Goal: Task Accomplishment & Management: Manage account settings

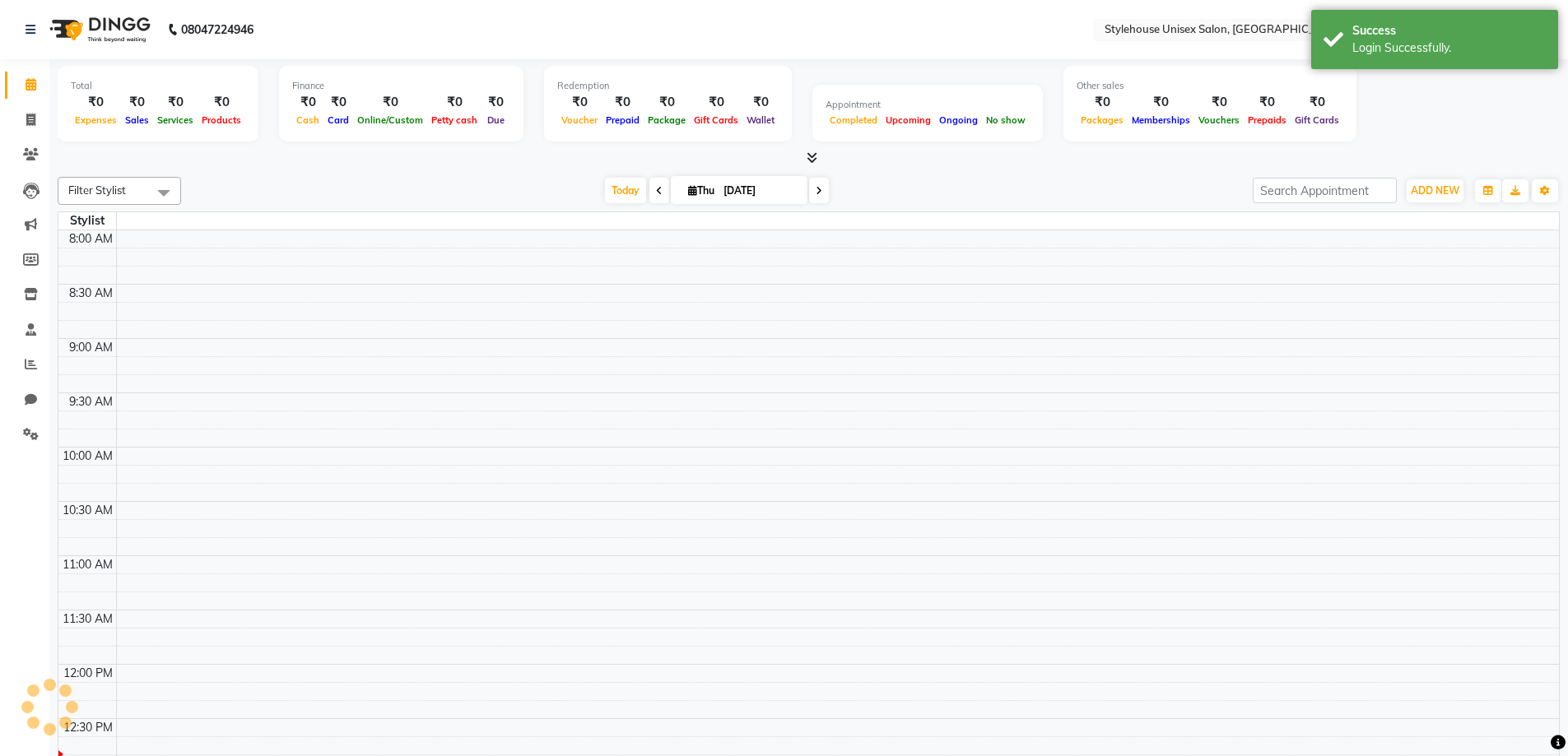
select select "en"
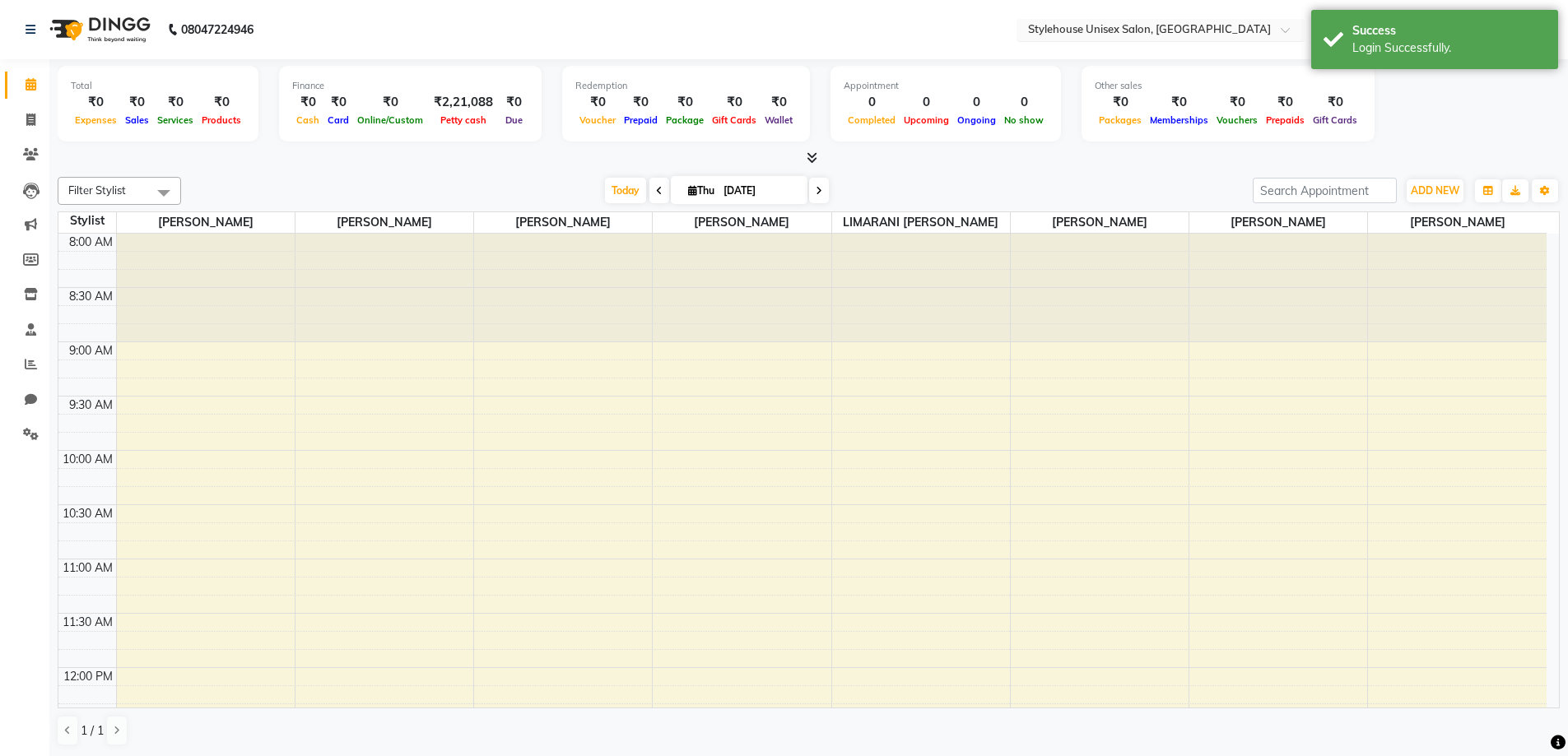
click at [1150, 23] on input "text" at bounding box center [1144, 31] width 239 height 16
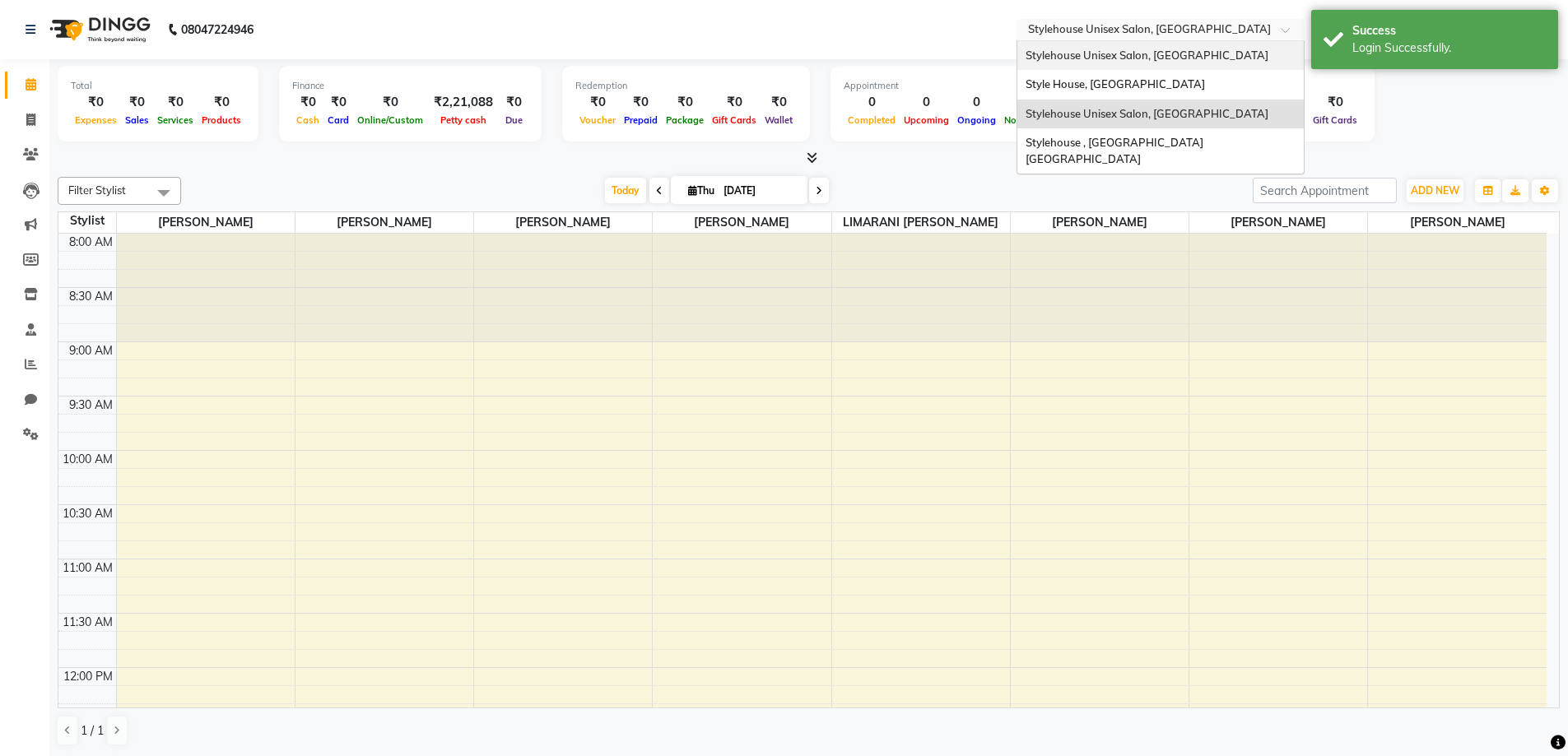
click at [1146, 53] on span "Stylehouse Unisex Salon, [GEOGRAPHIC_DATA]" at bounding box center [1147, 54] width 243 height 13
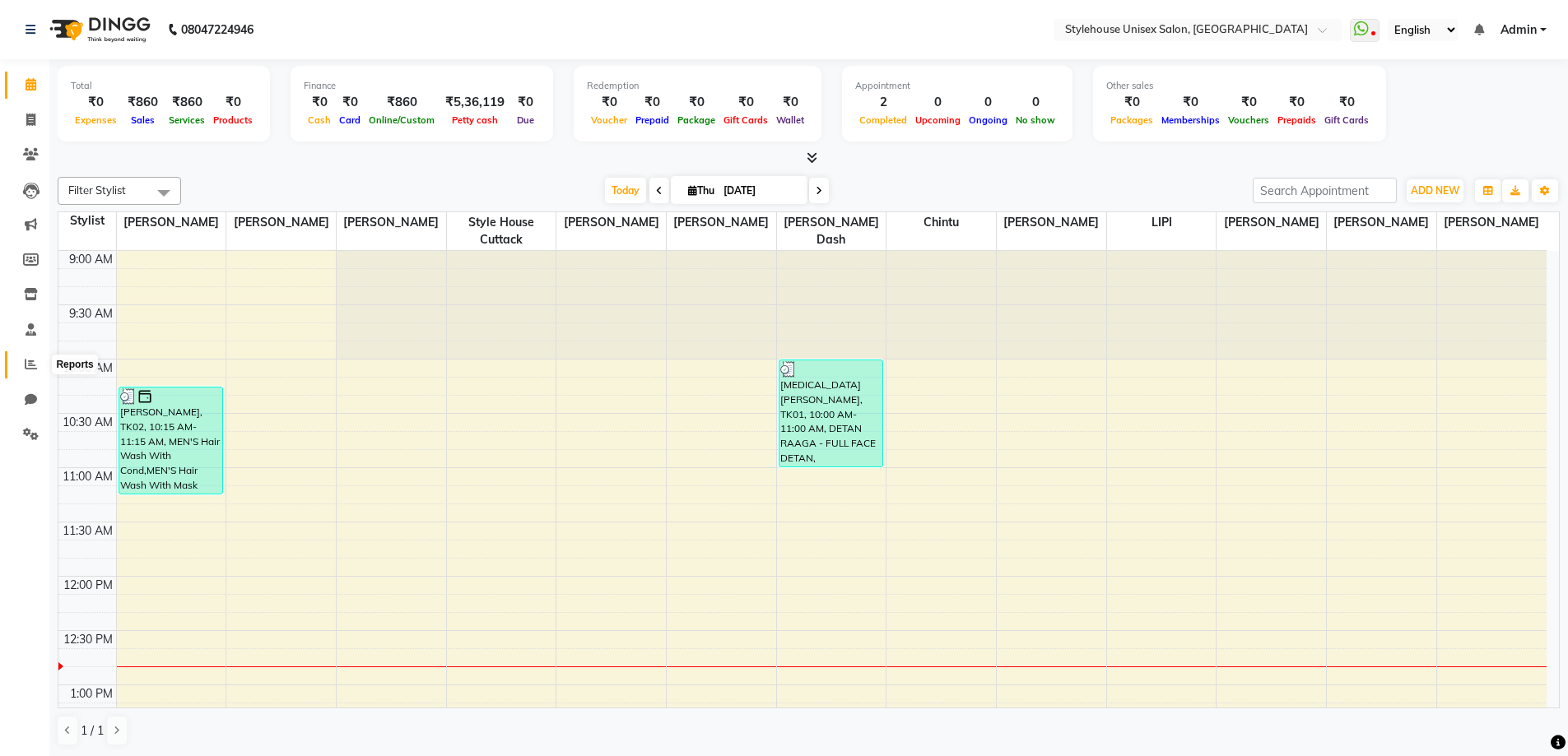
click at [27, 361] on icon at bounding box center [31, 364] width 12 height 12
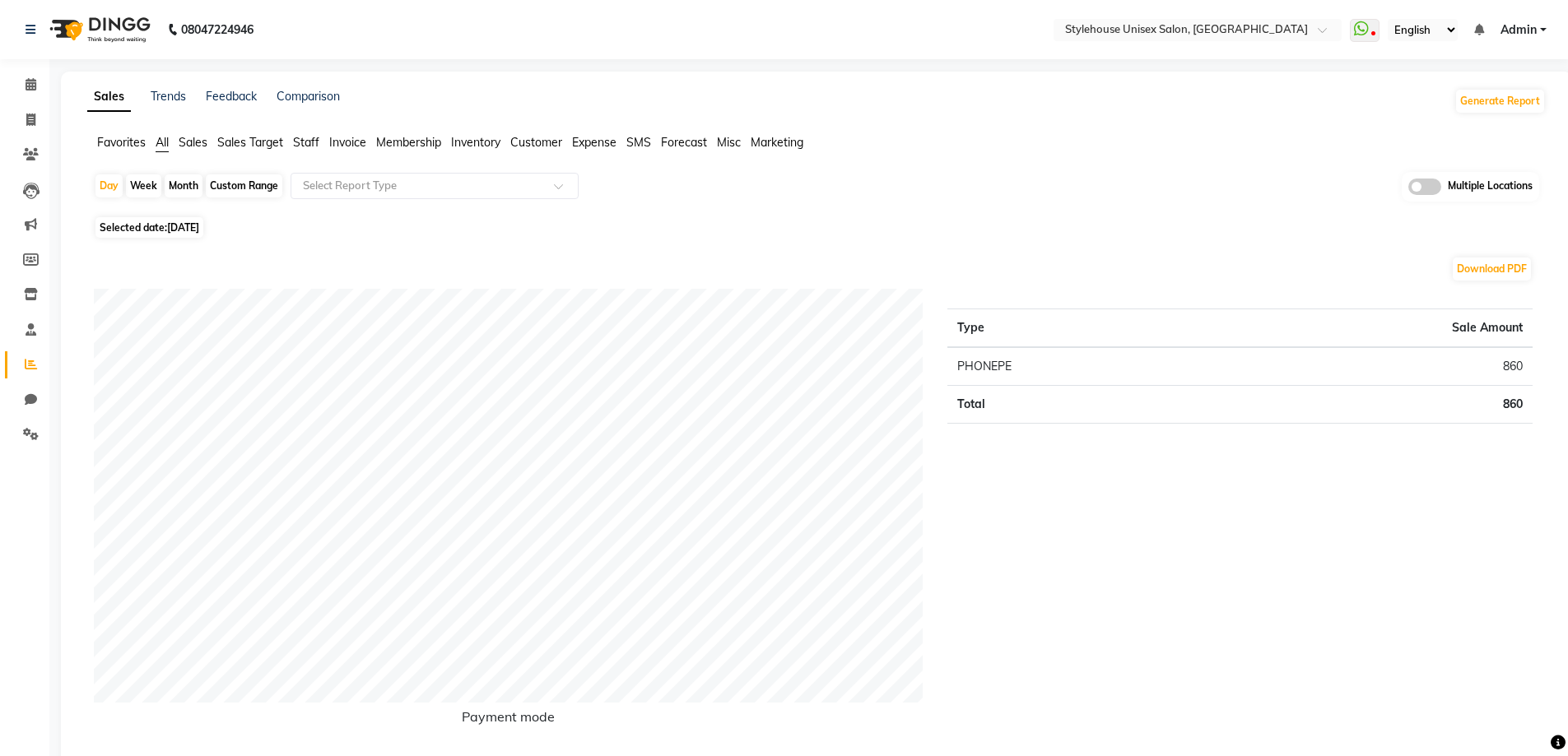
click at [233, 185] on div "Custom Range" at bounding box center [244, 185] width 77 height 23
select select "9"
select select "2025"
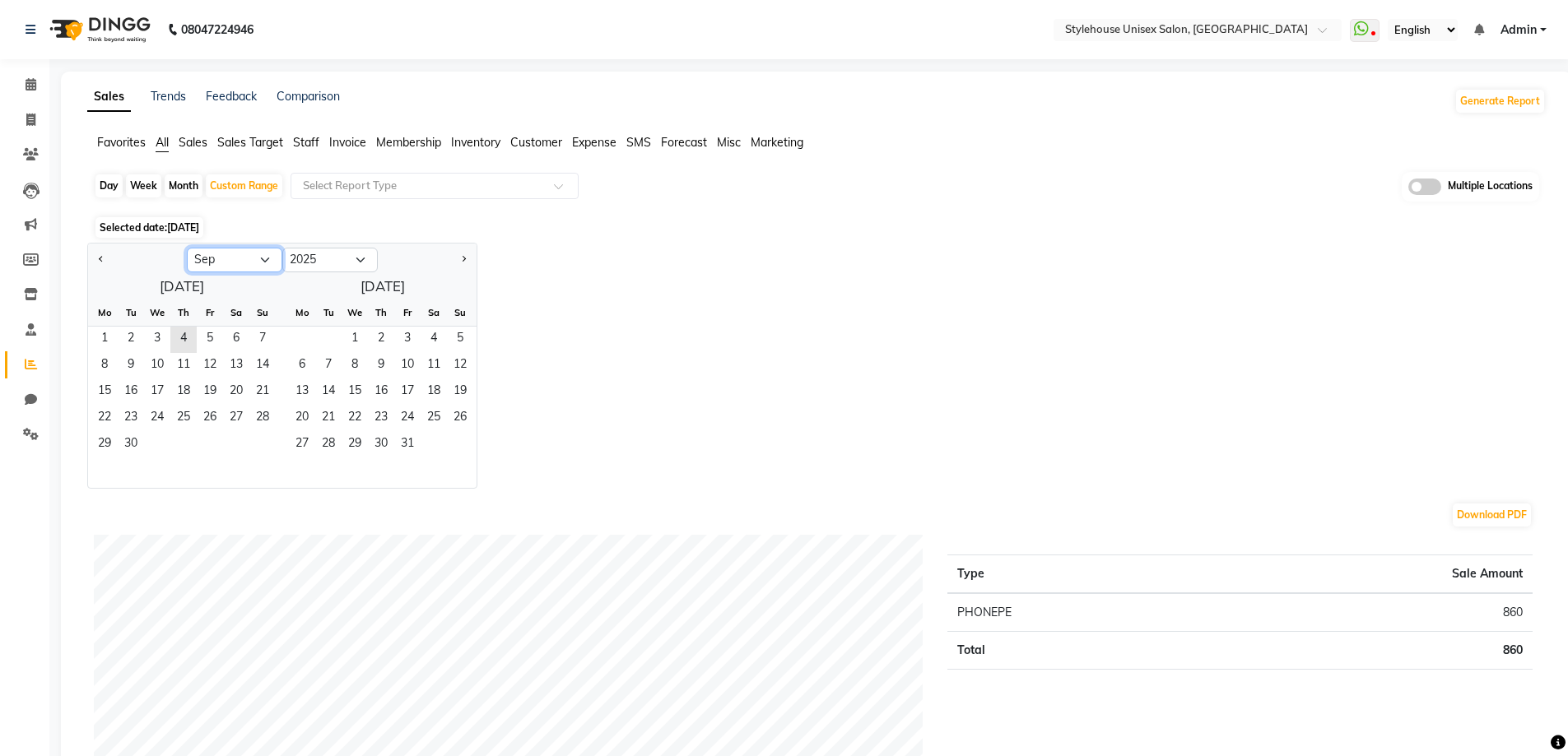
click at [229, 253] on select "Jan Feb Mar Apr May Jun [DATE] Aug Sep Oct Nov Dec" at bounding box center [235, 259] width 96 height 25
click at [187, 247] on select "Jan Feb Mar Apr May Jun [DATE] Aug Sep Oct Nov Dec" at bounding box center [235, 259] width 96 height 25
click at [104, 334] on span "1" at bounding box center [104, 340] width 27 height 27
click at [186, 340] on span "4" at bounding box center [184, 340] width 27 height 27
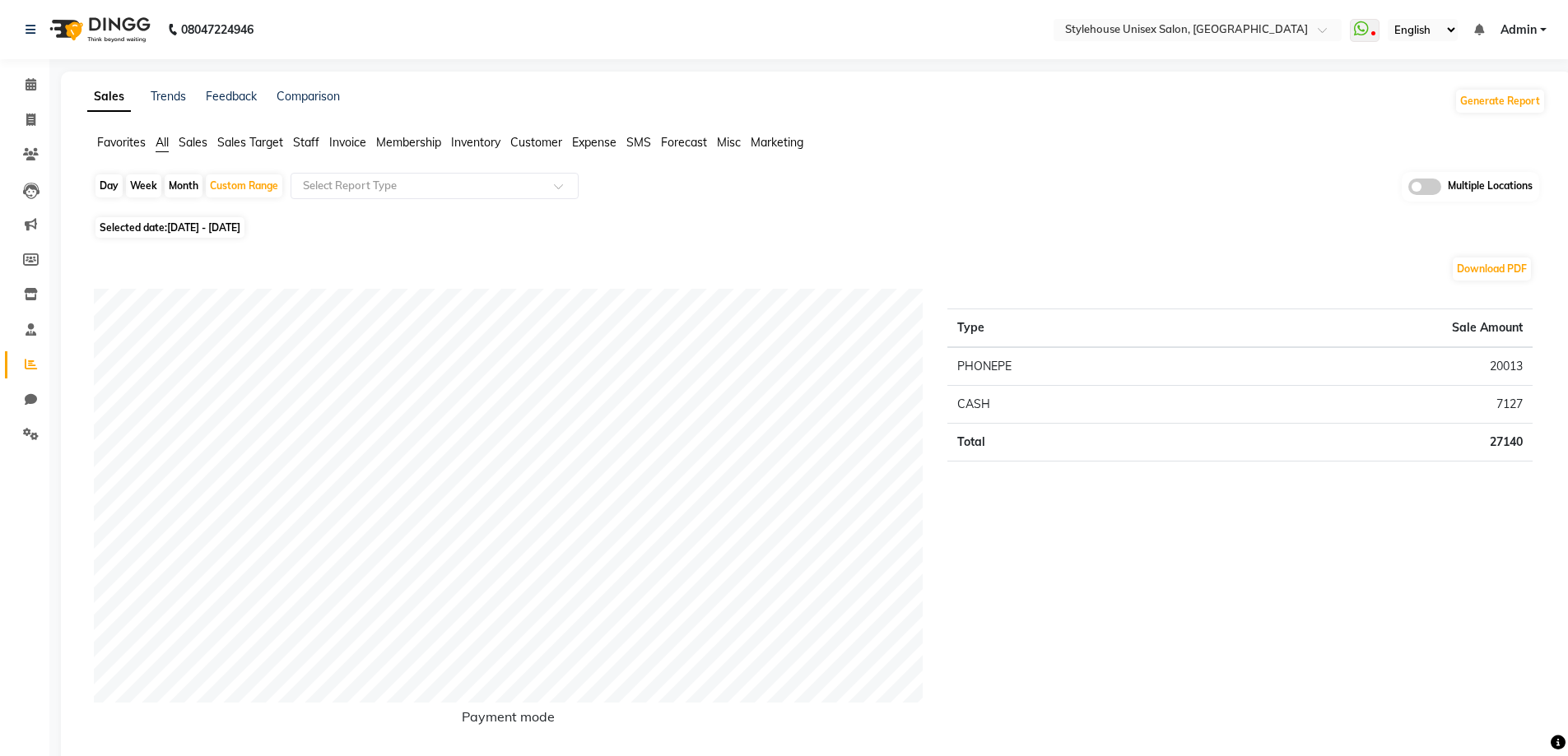
click at [108, 184] on div "Day" at bounding box center [109, 185] width 27 height 23
select select "9"
select select "2025"
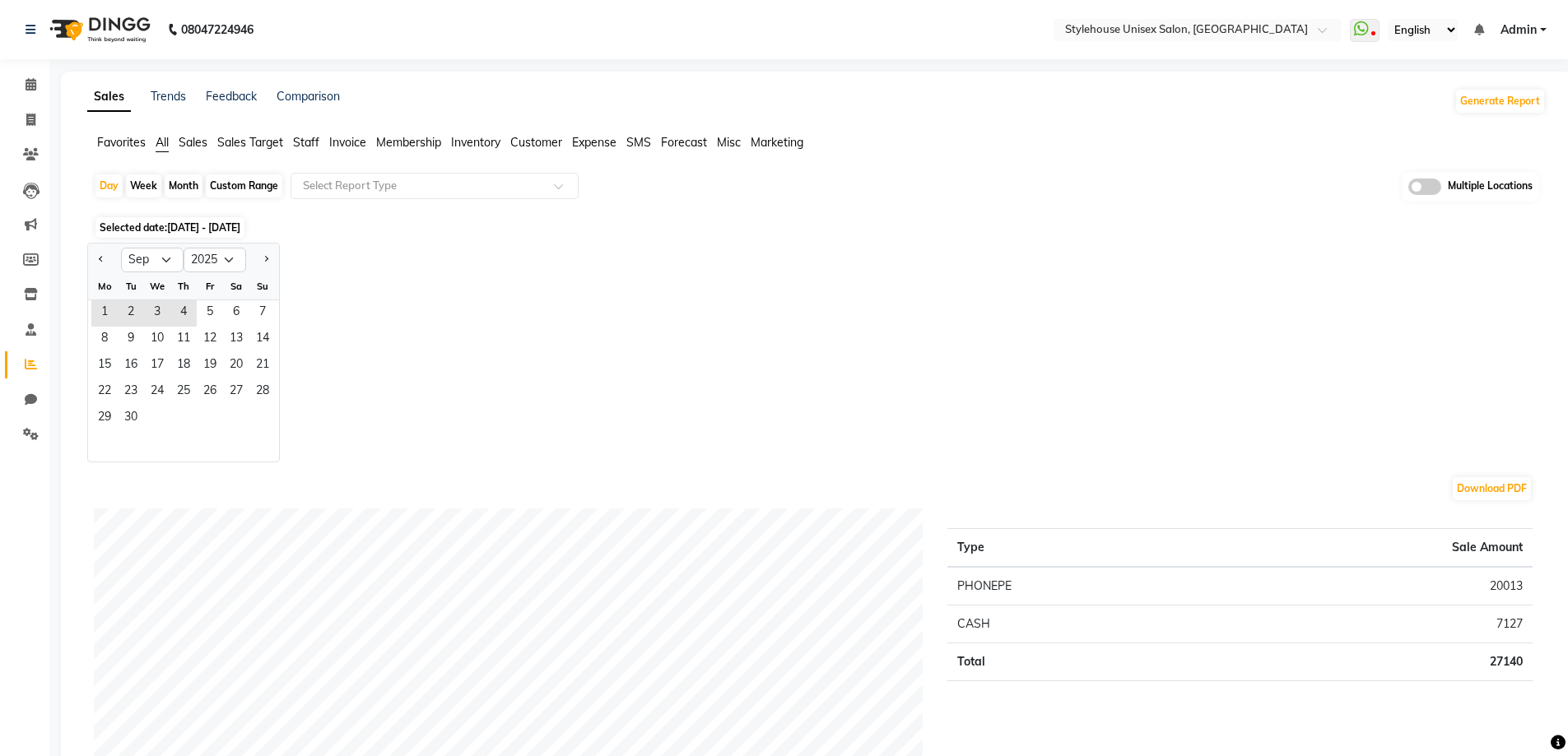
click at [397, 308] on div "Jan Feb Mar Apr May Jun [DATE] Aug Sep Oct Nov [DATE] 2016 2017 2018 2019 2020 …" at bounding box center [816, 353] width 1458 height 220
click at [109, 184] on div "Day" at bounding box center [109, 185] width 27 height 23
